Goal: Entertainment & Leisure: Consume media (video, audio)

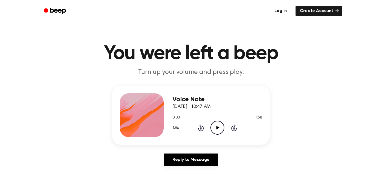
click at [217, 130] on icon "Play Audio" at bounding box center [218, 128] width 14 height 14
click at [217, 129] on icon at bounding box center [217, 128] width 3 height 4
click at [217, 133] on icon "Play Audio" at bounding box center [218, 128] width 14 height 14
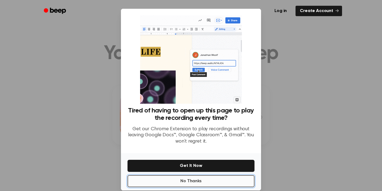
click at [212, 179] on button "No Thanks" at bounding box center [191, 181] width 127 height 12
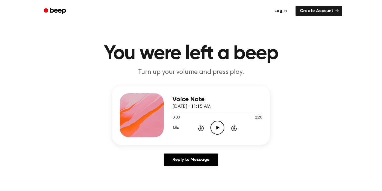
click at [214, 130] on icon "Play Audio" at bounding box center [218, 128] width 14 height 14
